Goal: Find specific page/section: Find specific page/section

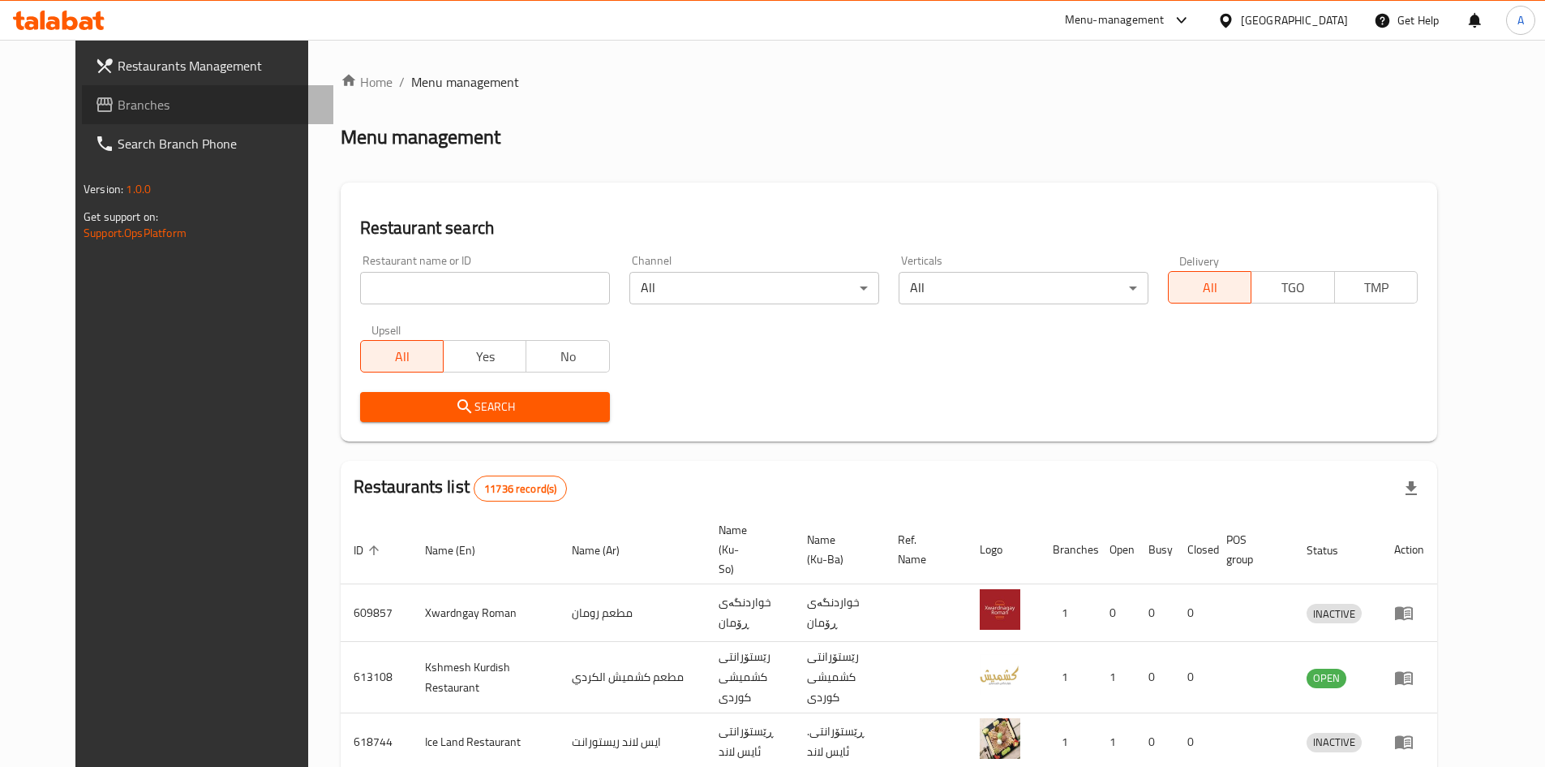
click at [82, 116] on link "Branches" at bounding box center [207, 104] width 251 height 39
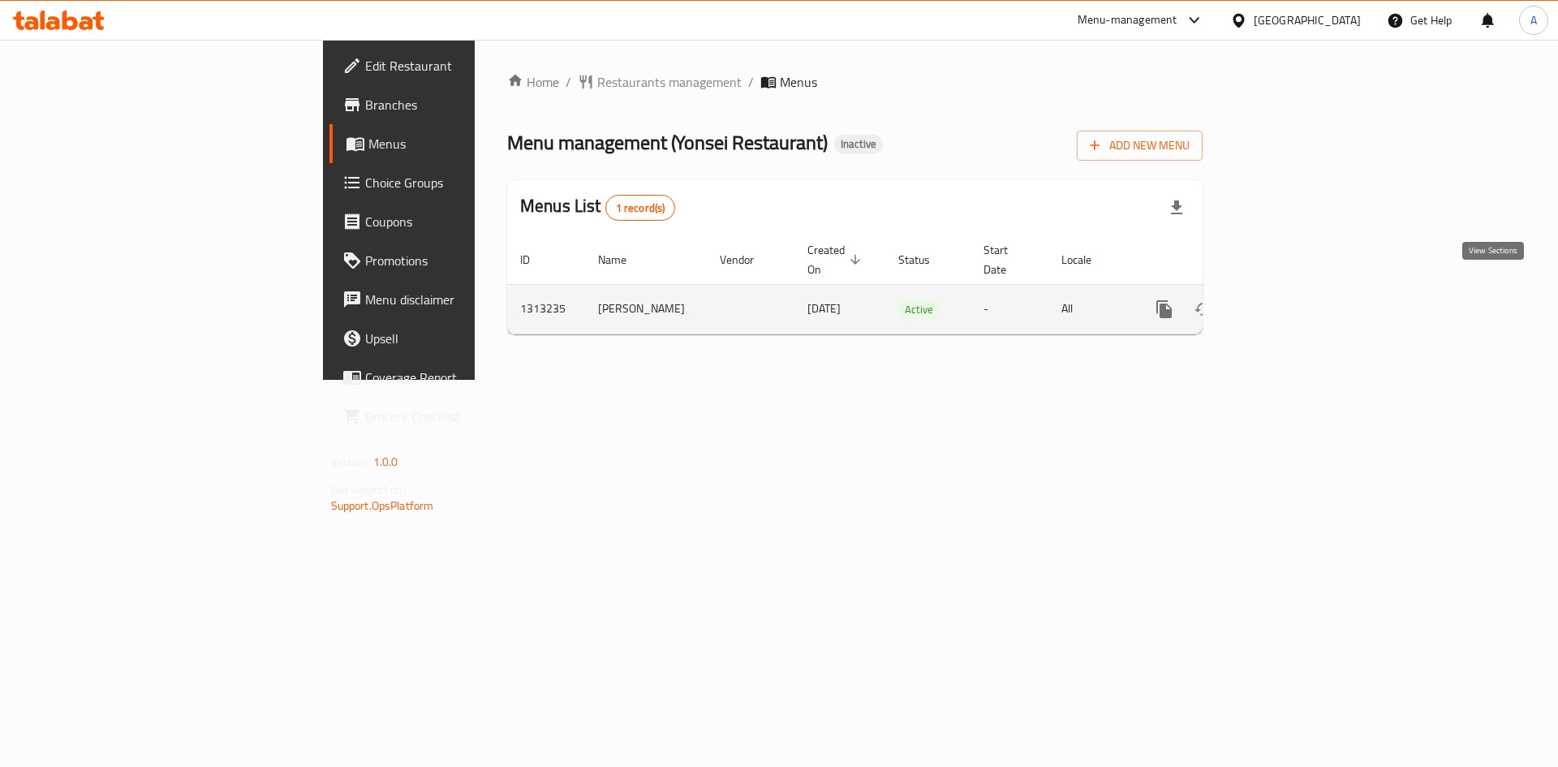
click at [1291, 299] on icon "enhanced table" at bounding box center [1280, 308] width 19 height 19
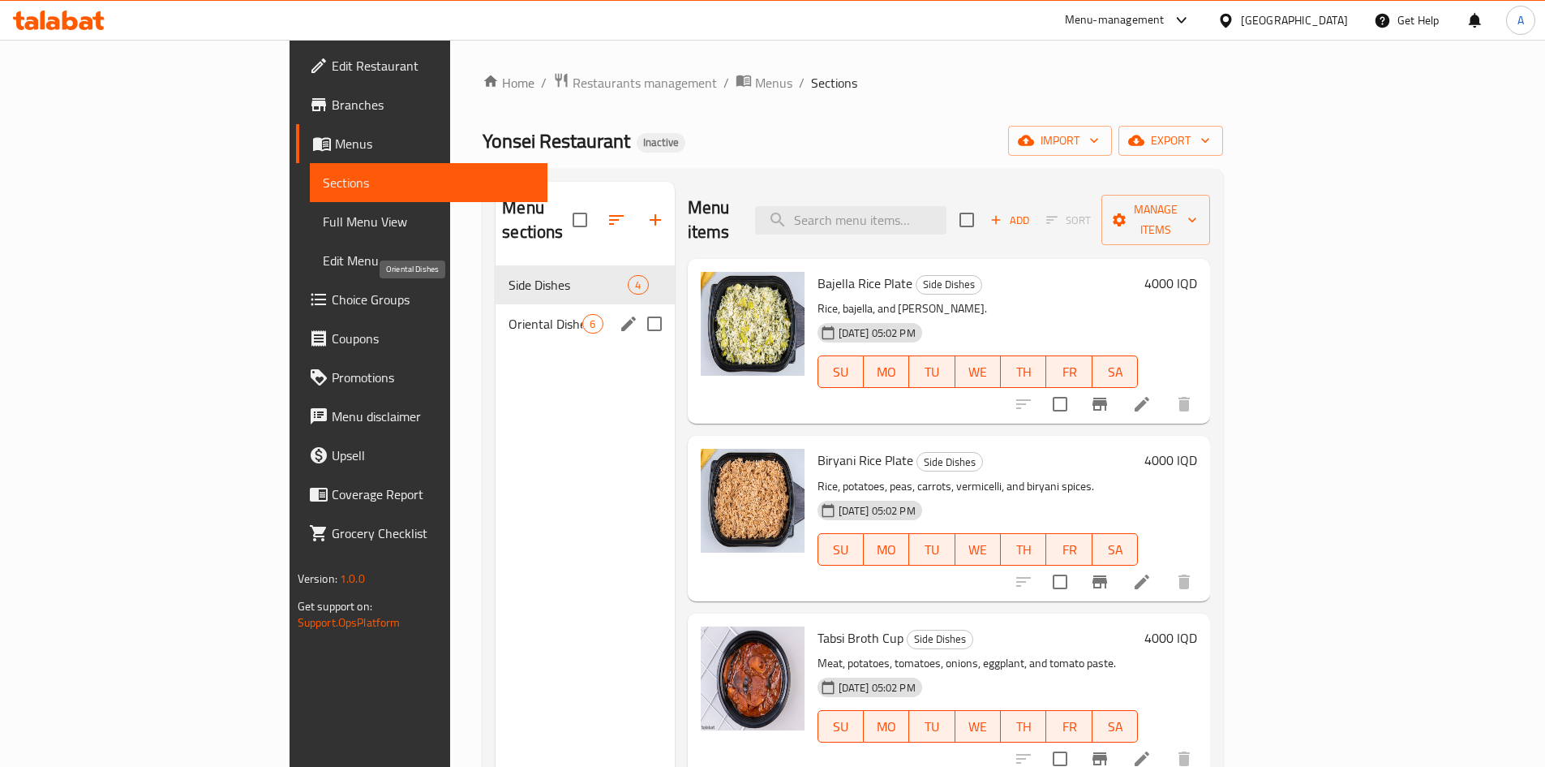
click at [496, 321] on nav "Side Dishes 4 Oriental Dishes 6" at bounding box center [585, 304] width 178 height 91
click at [509, 314] on span "Oriental Dishes" at bounding box center [546, 323] width 74 height 19
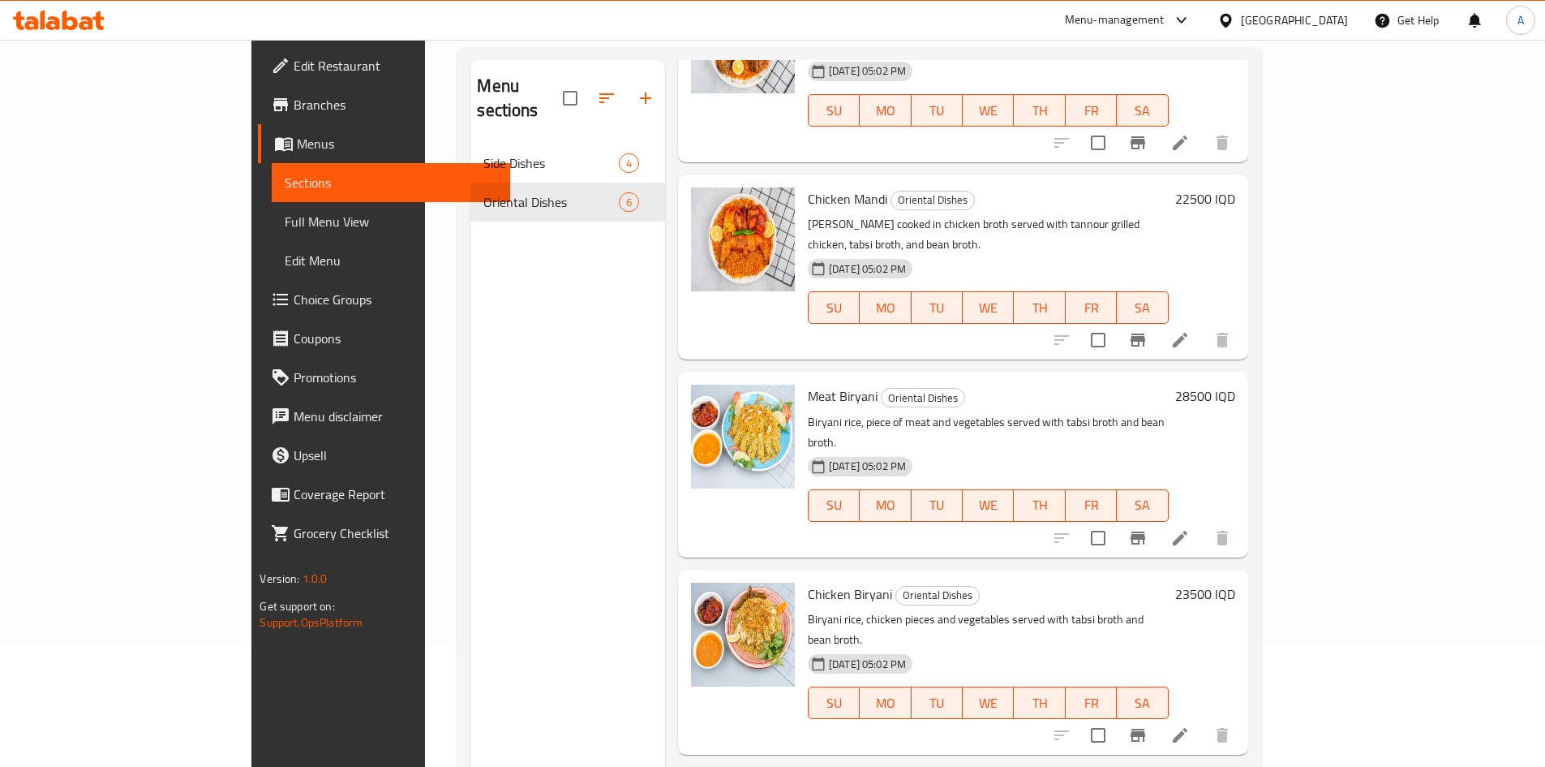
scroll to position [227, 0]
